Goal: Find specific page/section: Find specific page/section

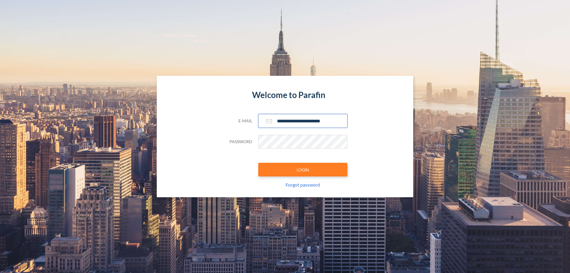
type input "**********"
click at [303, 170] on button "LOGIN" at bounding box center [302, 170] width 89 height 14
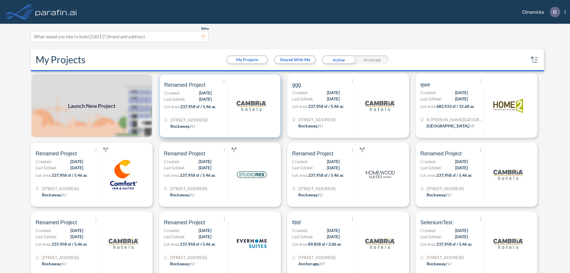
scroll to position [1, 0]
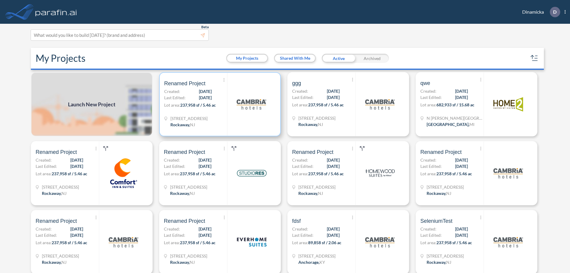
click at [219, 104] on p "Lot area: 237,958 sf / 5.46 ac" at bounding box center [195, 106] width 63 height 9
